Goal: Transaction & Acquisition: Purchase product/service

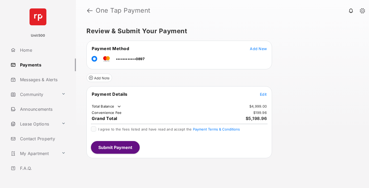
click at [263, 94] on span "Edit" at bounding box center [263, 94] width 7 height 4
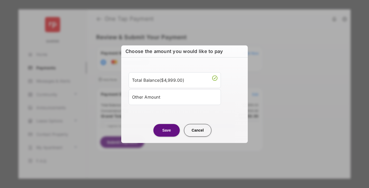
click at [175, 97] on div "Other Amount" at bounding box center [174, 96] width 85 height 9
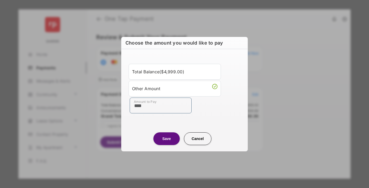
type input "****"
click at [166, 138] on button "Save" at bounding box center [166, 138] width 26 height 13
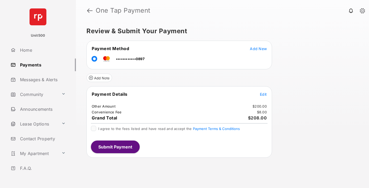
click at [263, 94] on span "Edit" at bounding box center [263, 94] width 7 height 4
click at [115, 146] on button "Submit Payment" at bounding box center [115, 146] width 49 height 13
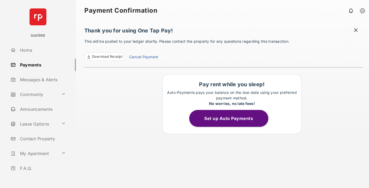
click at [104, 57] on span "Download Receipt" at bounding box center [107, 56] width 31 height 5
click at [356, 31] on span at bounding box center [355, 30] width 5 height 7
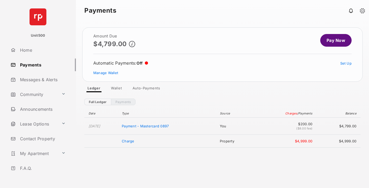
click at [106, 73] on link "Manage Wallet" at bounding box center [105, 73] width 25 height 4
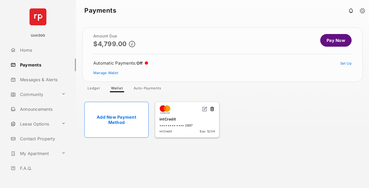
click at [212, 109] on button at bounding box center [211, 109] width 5 height 6
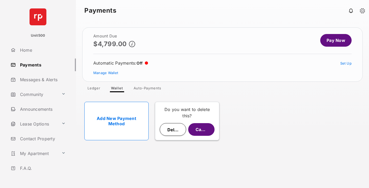
click at [173, 129] on button "Delete" at bounding box center [173, 129] width 26 height 13
